Goal: Complete application form

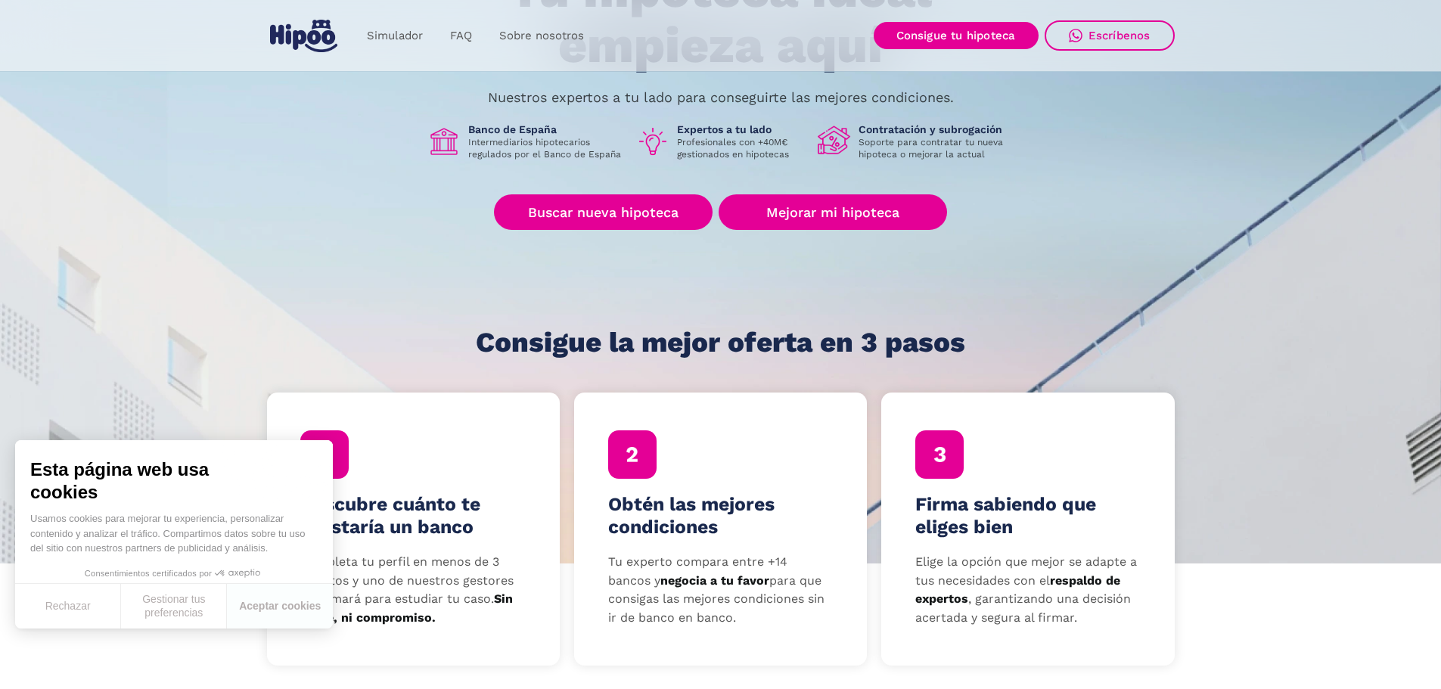
scroll to position [202, 0]
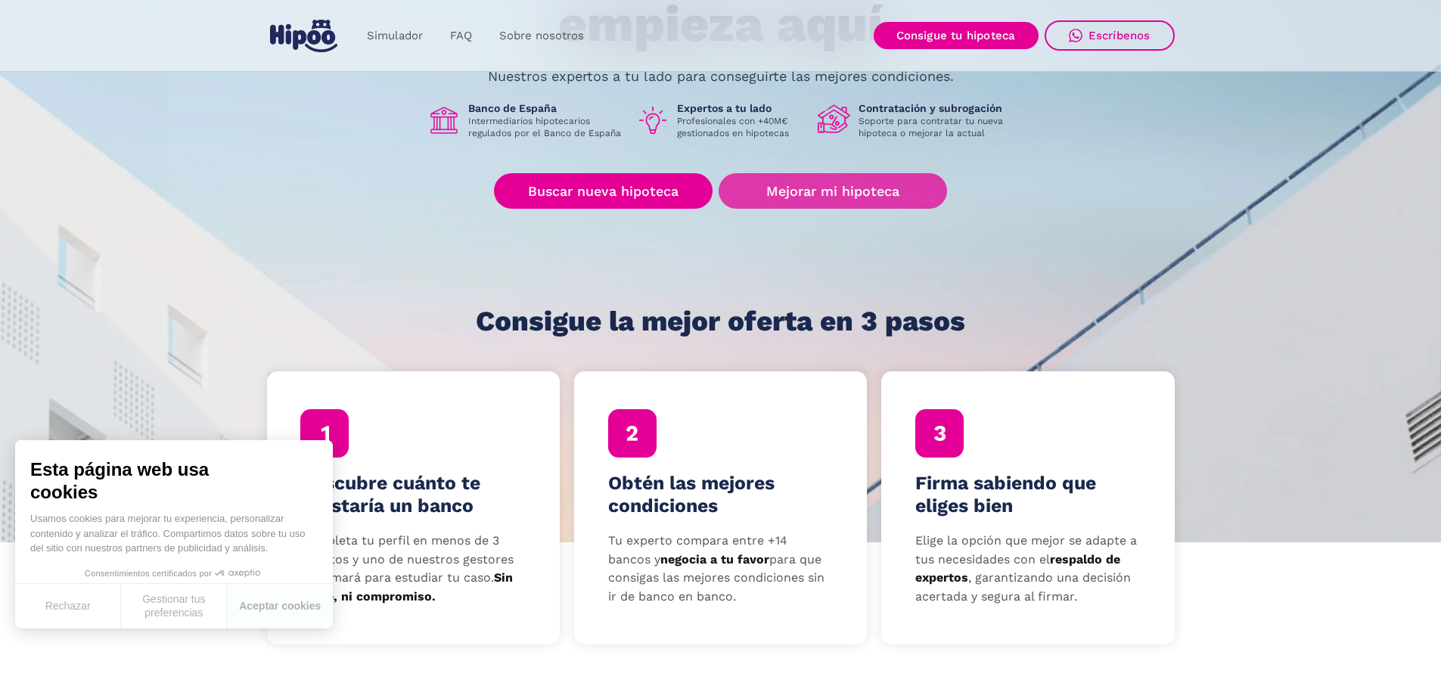
click at [844, 192] on link "Mejorar mi hipoteca" at bounding box center [832, 191] width 228 height 36
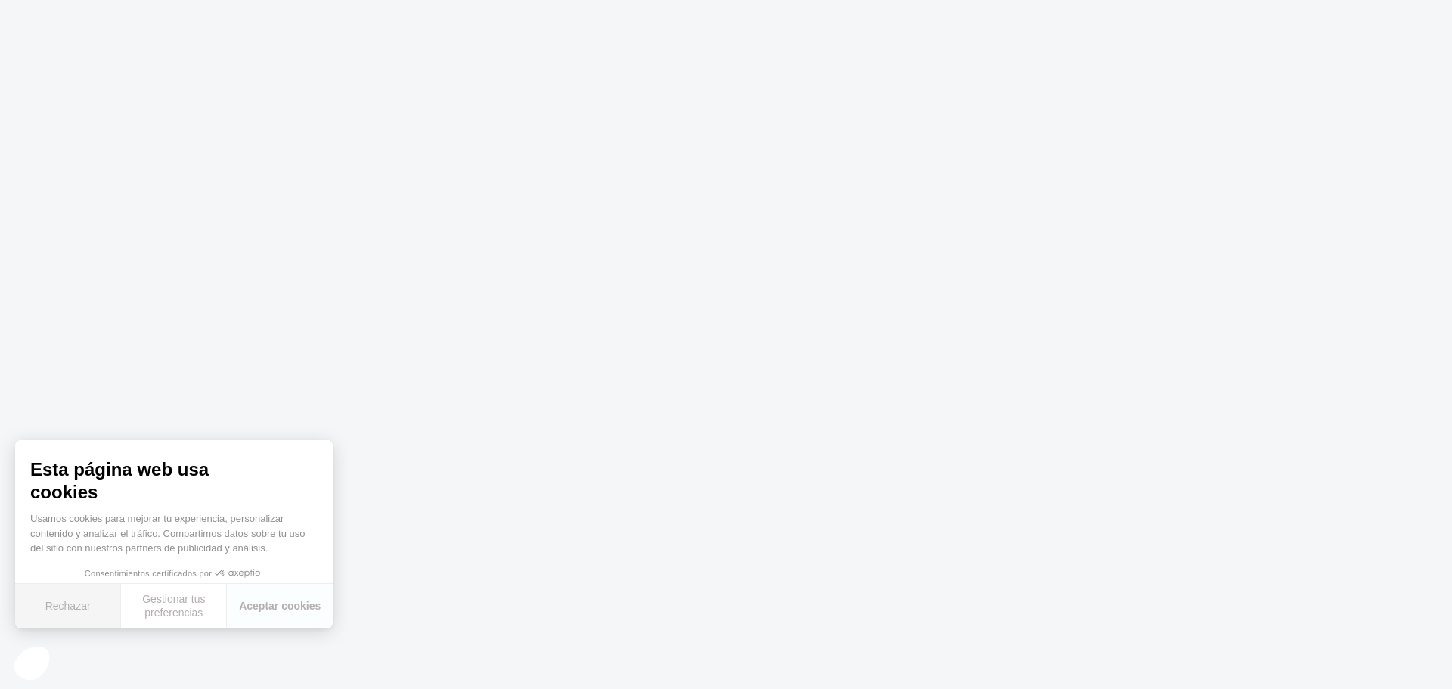
click at [73, 602] on button "Rechazar" at bounding box center [68, 606] width 106 height 45
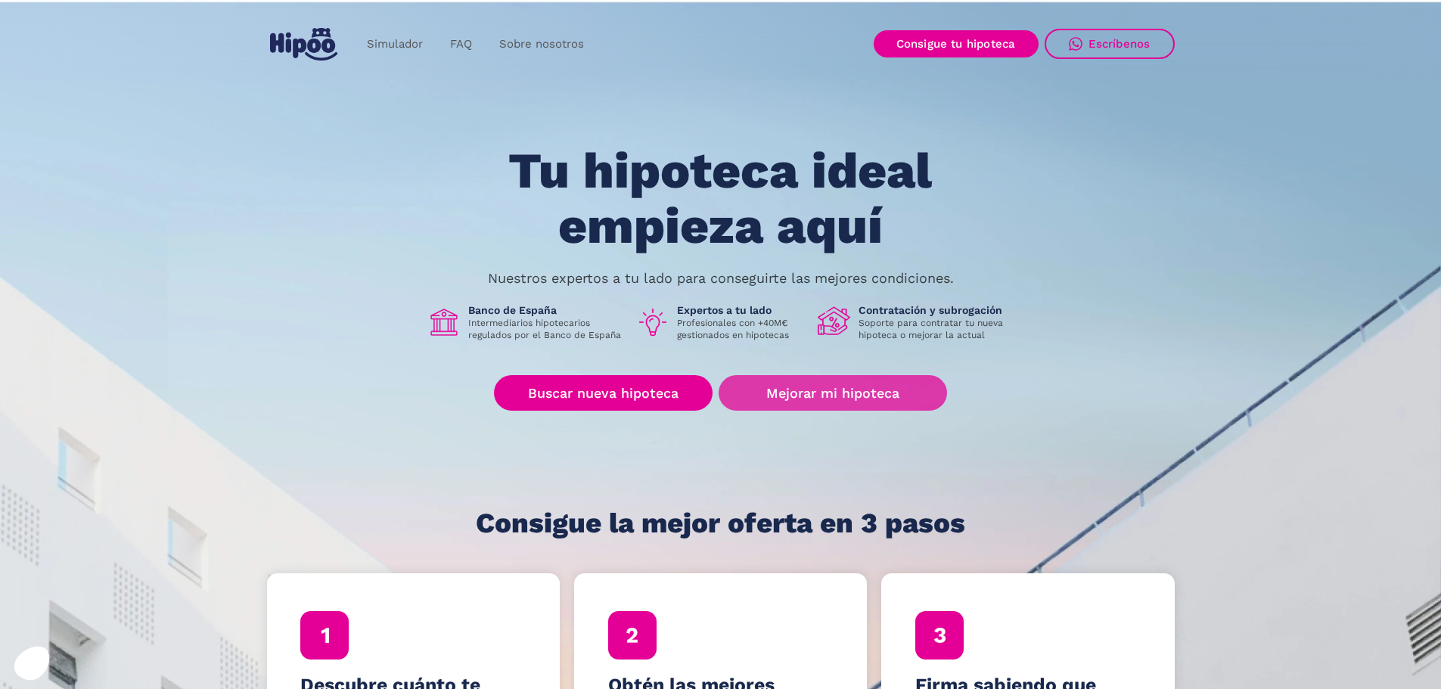
click at [859, 398] on link "Mejorar mi hipoteca" at bounding box center [832, 393] width 228 height 36
